Goal: Transaction & Acquisition: Purchase product/service

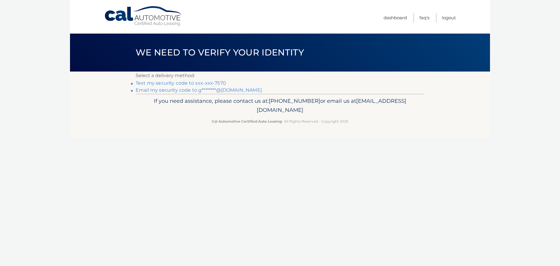
click at [194, 83] on link "Text my security code to xxx-xxx-7570" at bounding box center [181, 83] width 90 height 6
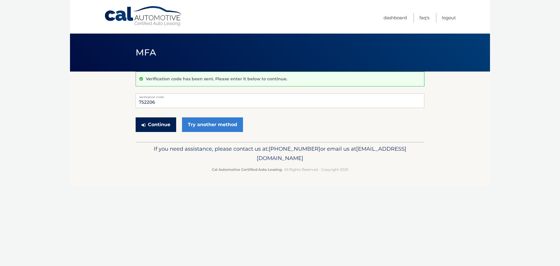
type input "752206"
click at [153, 120] on button "Continue" at bounding box center [156, 124] width 41 height 15
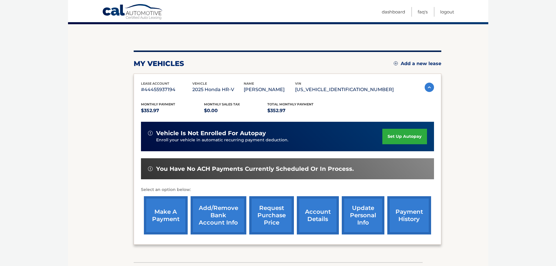
scroll to position [58, 0]
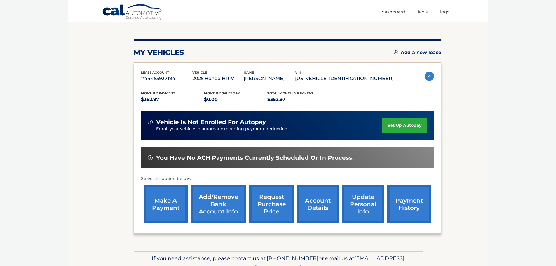
click at [157, 200] on link "make a payment" at bounding box center [166, 204] width 44 height 38
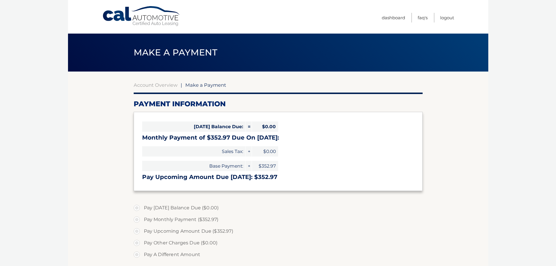
select select "ZTA2MmFmMTgtZWU3MC00NWIwLWJjYzgtNjJhNGM1ZjQ4ZWNl"
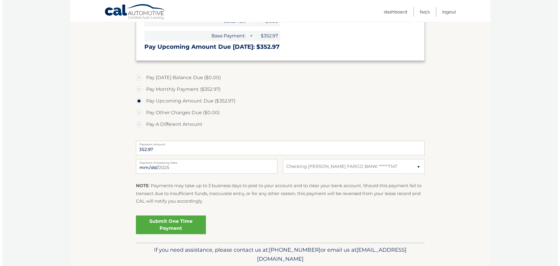
scroll to position [117, 0]
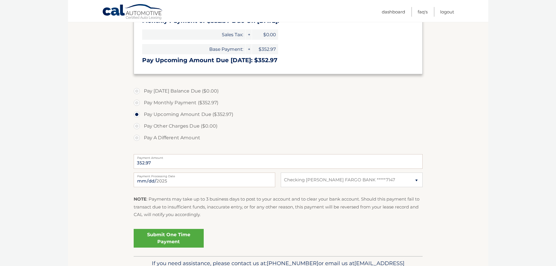
click at [229, 174] on label "Payment Processing Date" at bounding box center [204, 174] width 141 height 5
click at [229, 174] on input "2025-09-05" at bounding box center [204, 179] width 141 height 15
click at [188, 182] on input "2025-09-05" at bounding box center [204, 179] width 141 height 15
type input "2025-09-06"
click at [193, 243] on link "Submit One Time Payment" at bounding box center [169, 238] width 70 height 19
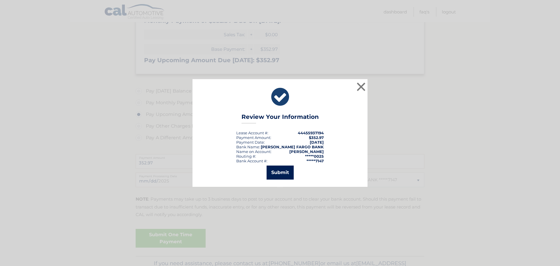
click at [281, 174] on button "Submit" at bounding box center [280, 172] width 27 height 14
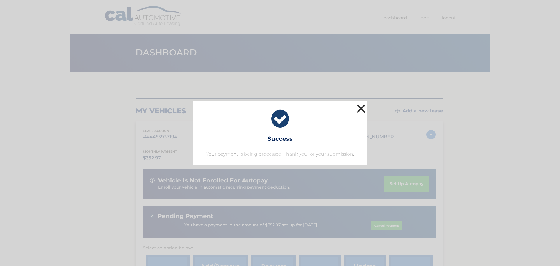
click at [362, 108] on button "×" at bounding box center [361, 109] width 12 height 12
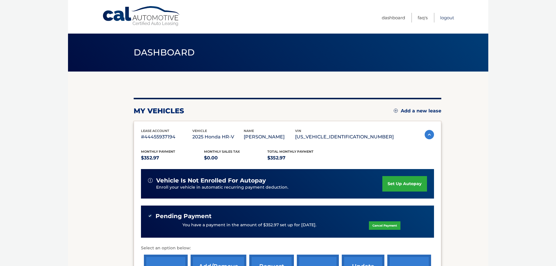
click at [448, 16] on link "Logout" at bounding box center [447, 18] width 14 height 10
